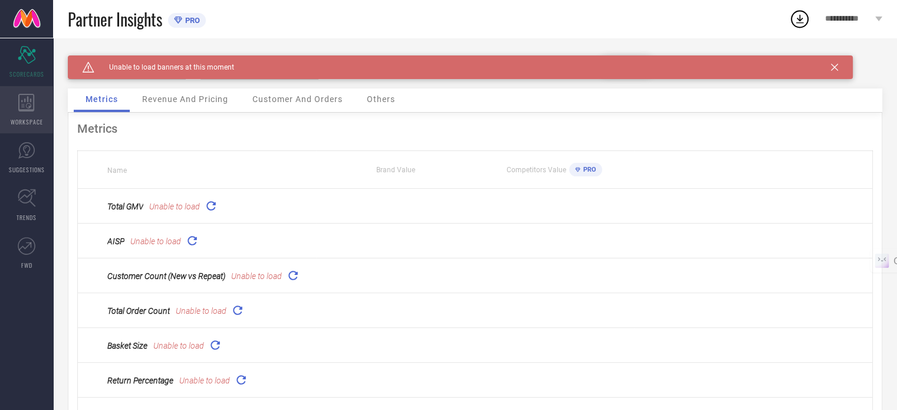
click at [21, 106] on icon at bounding box center [26, 103] width 16 height 18
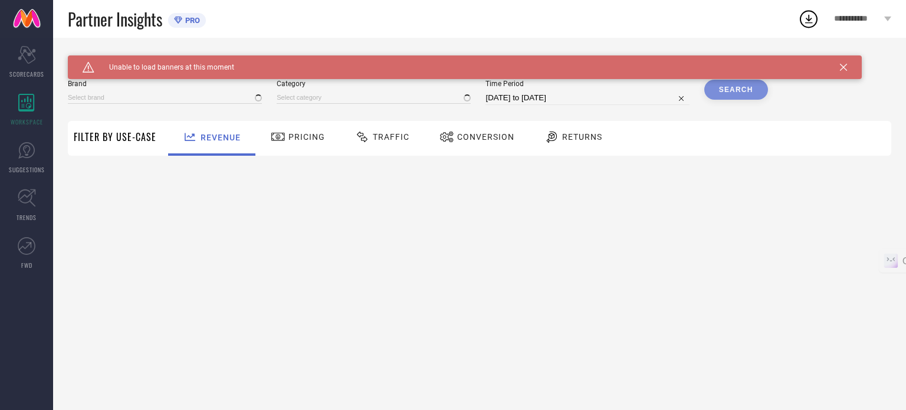
type input "[PERSON_NAME]"
type input "All"
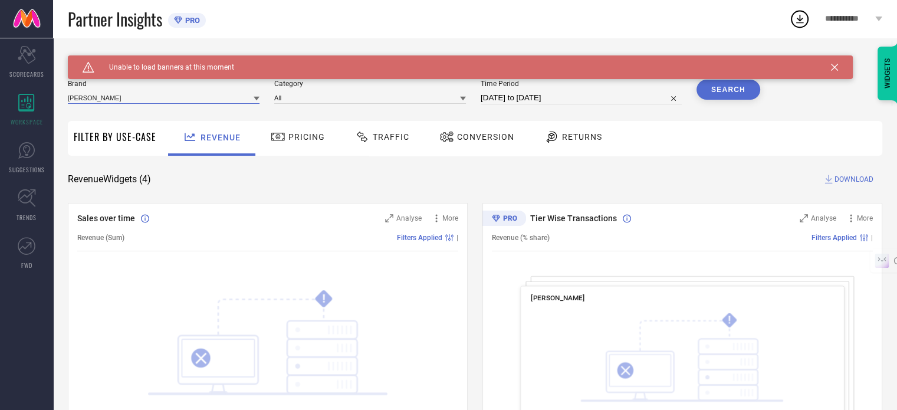
click at [208, 96] on input at bounding box center [164, 97] width 192 height 12
type input "tho"
click at [125, 120] on div "[PERSON_NAME]" at bounding box center [164, 114] width 192 height 20
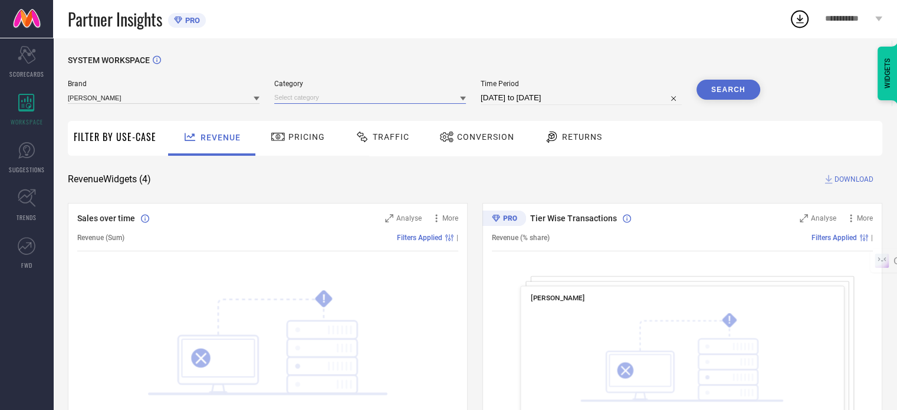
click at [445, 93] on input at bounding box center [370, 97] width 192 height 12
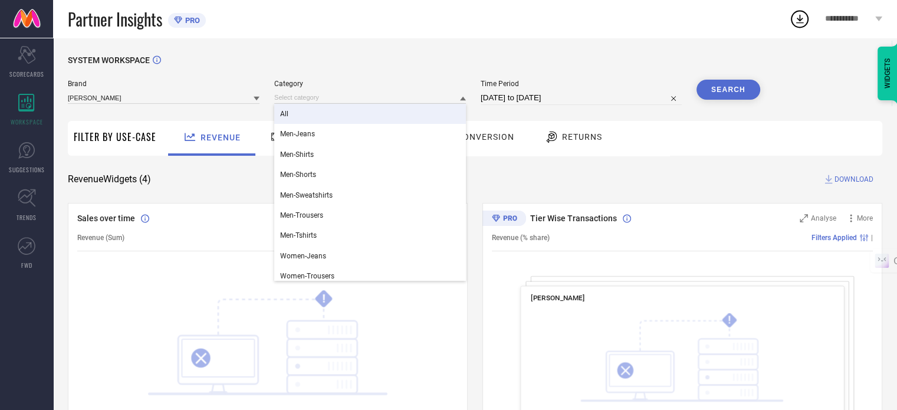
click at [335, 113] on div "All" at bounding box center [370, 114] width 192 height 20
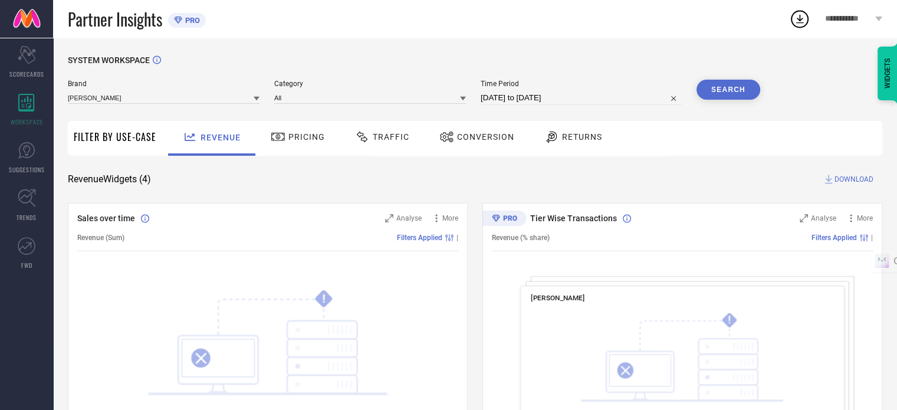
click at [572, 94] on input "[DATE] to [DATE]" at bounding box center [581, 98] width 201 height 14
select select "7"
select select "2025"
select select "8"
select select "2025"
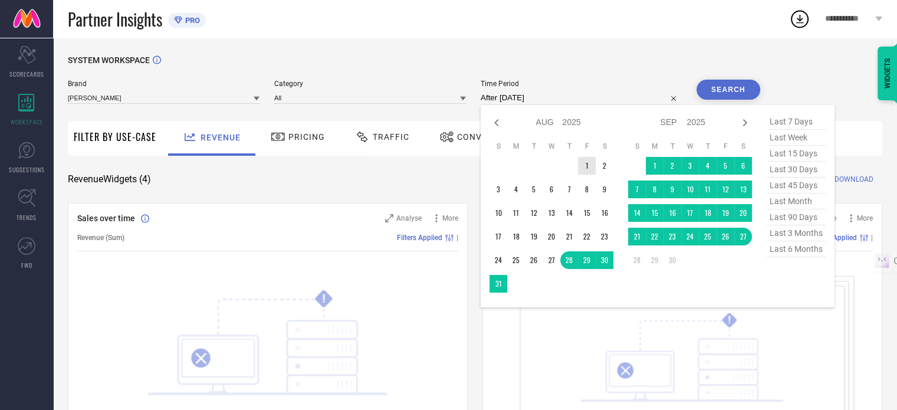
click at [590, 167] on td "1" at bounding box center [587, 166] width 18 height 18
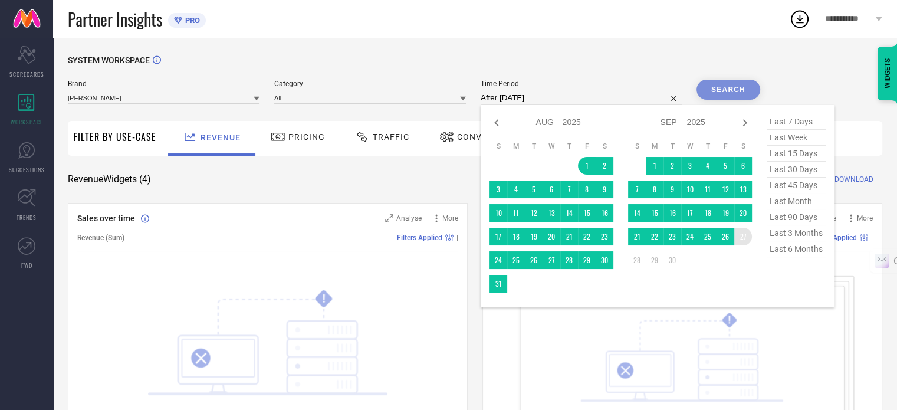
type input "[DATE] to [DATE]"
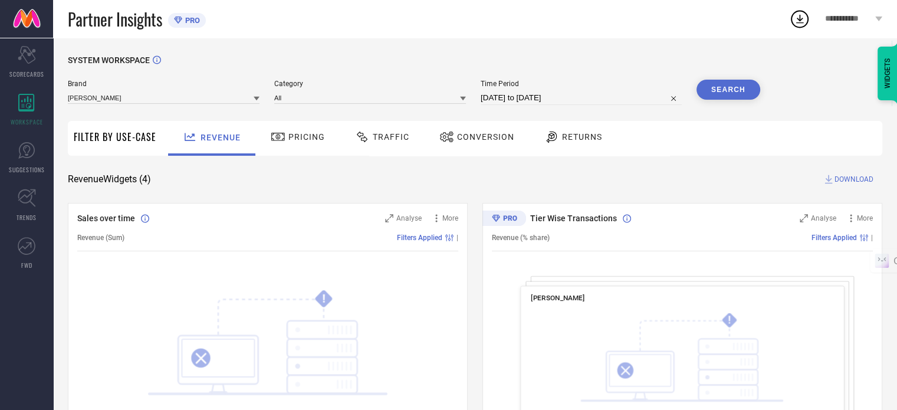
click at [726, 92] on button "Search" at bounding box center [728, 90] width 64 height 20
click at [822, 218] on span "Analyse" at bounding box center [823, 218] width 25 height 8
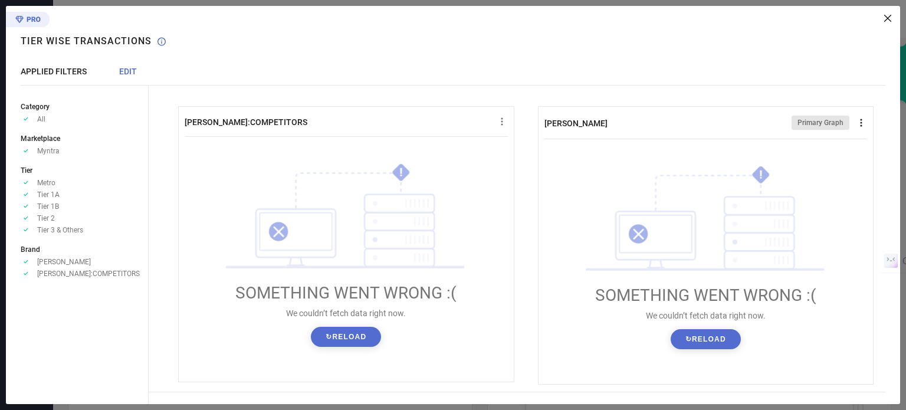
click at [857, 119] on icon at bounding box center [861, 123] width 12 height 12
click at [823, 146] on span "Download" at bounding box center [839, 144] width 32 height 8
click at [889, 19] on icon at bounding box center [887, 18] width 7 height 7
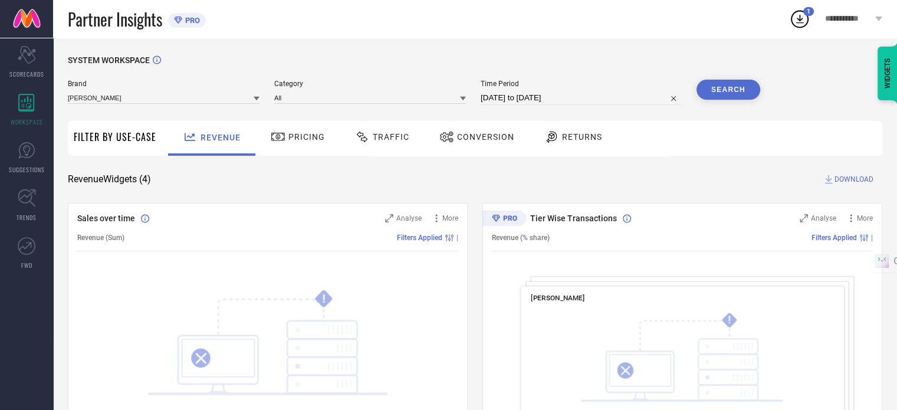
click at [845, 177] on span "DOWNLOAD" at bounding box center [853, 179] width 39 height 12
click at [800, 20] on icon at bounding box center [800, 19] width 8 height 9
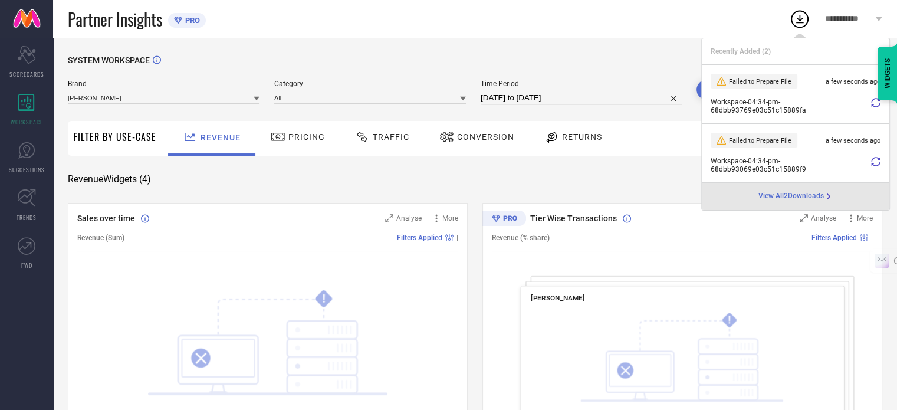
click at [878, 103] on icon at bounding box center [875, 102] width 9 height 9
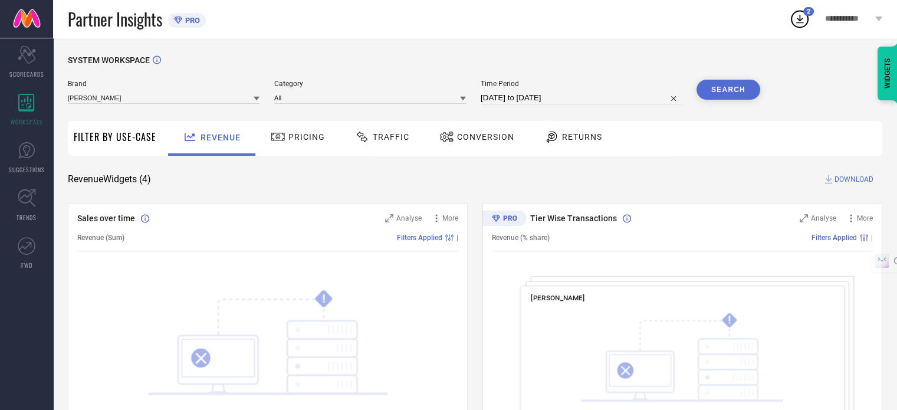
click at [800, 14] on icon at bounding box center [799, 18] width 21 height 21
